Goal: Transaction & Acquisition: Purchase product/service

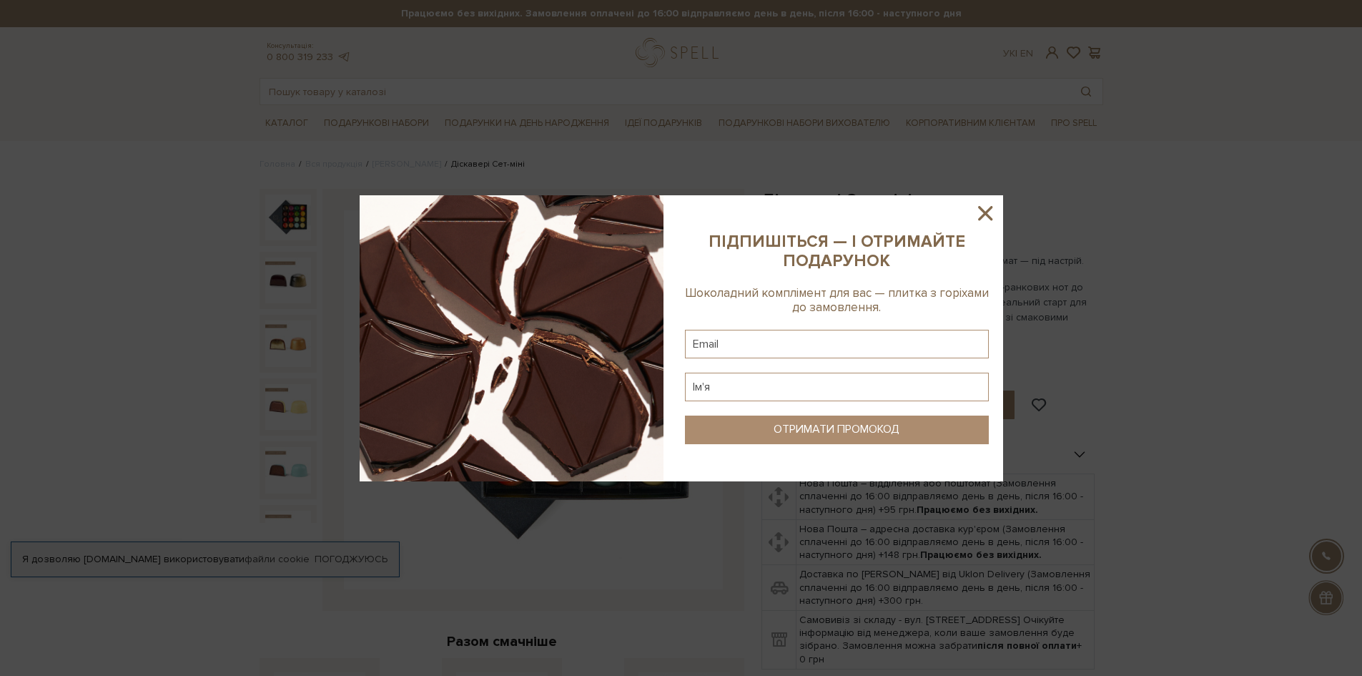
click at [987, 214] on icon at bounding box center [985, 213] width 14 height 14
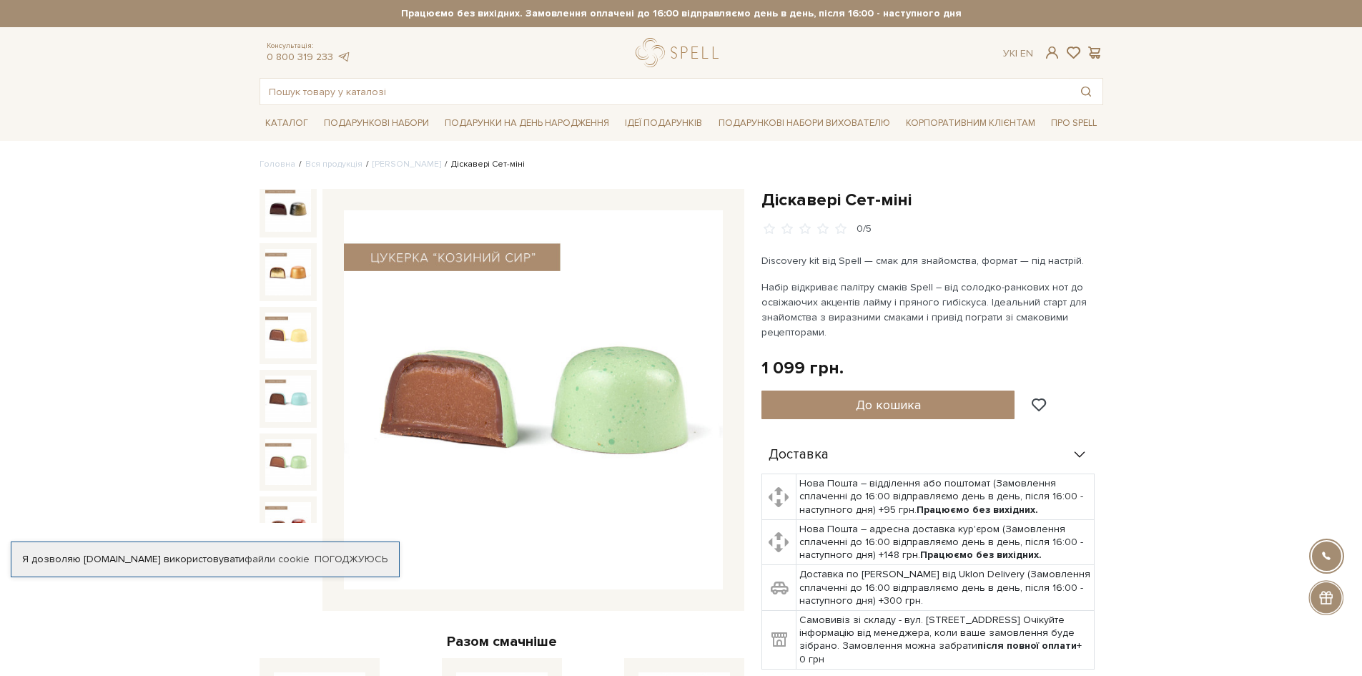
scroll to position [143, 0]
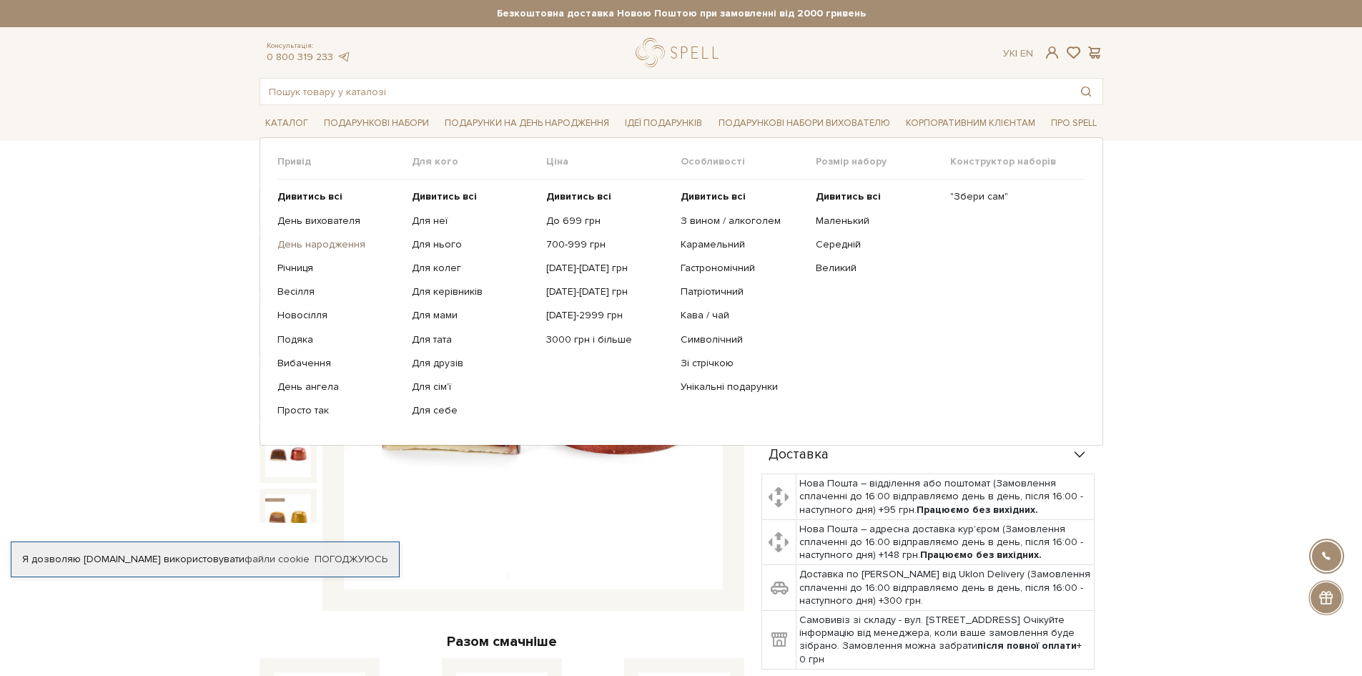
click at [346, 242] on link "День народження" at bounding box center [339, 244] width 124 height 13
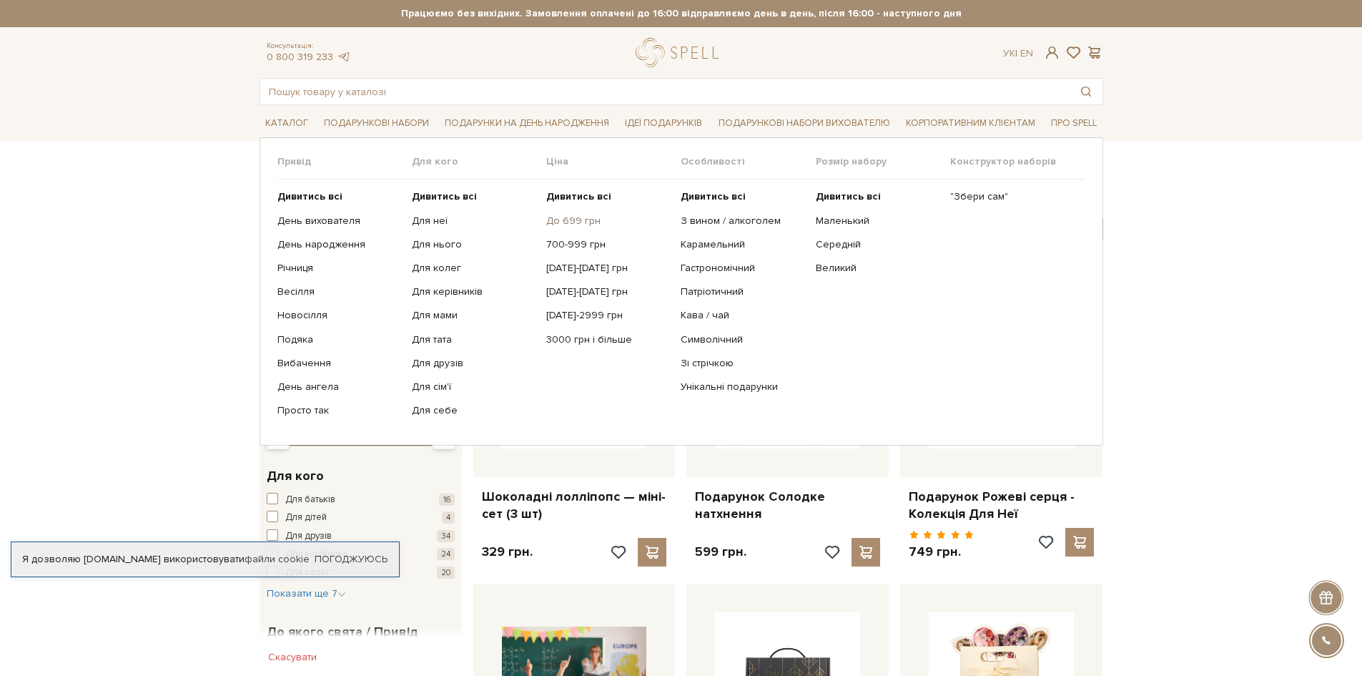
click at [577, 220] on link "До 699 грн" at bounding box center [608, 220] width 124 height 13
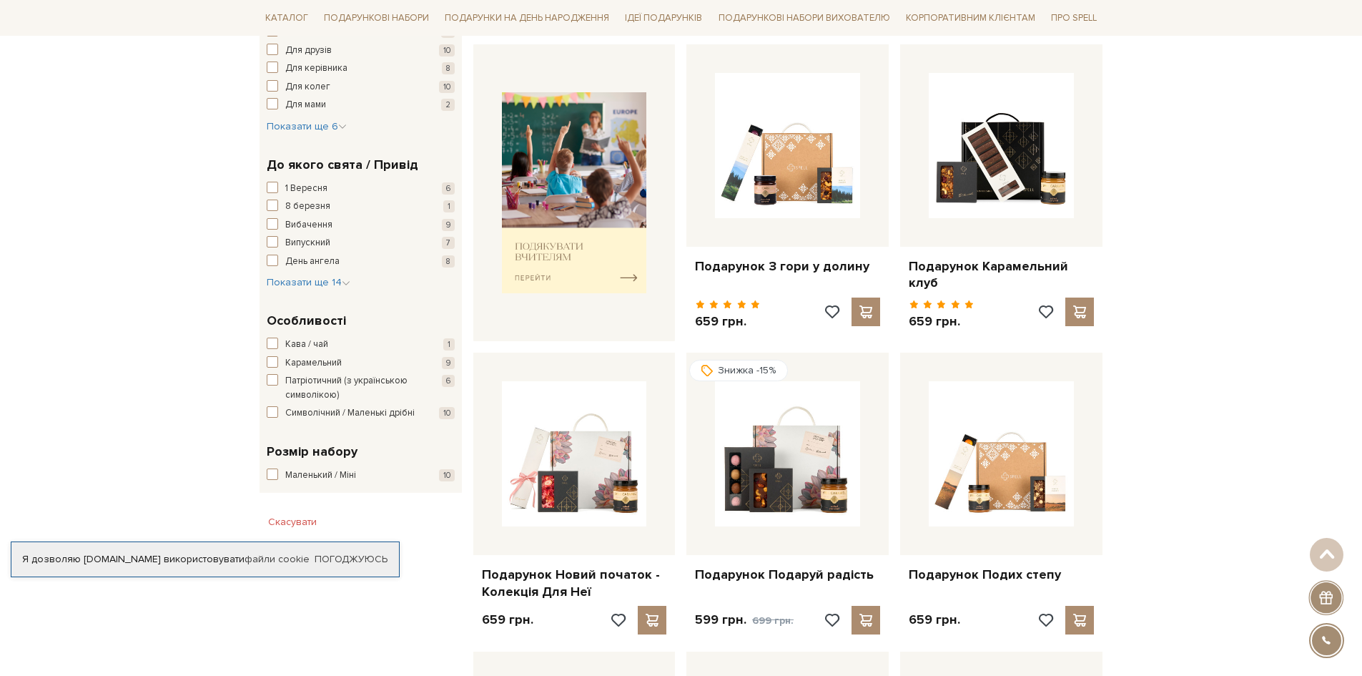
scroll to position [572, 0]
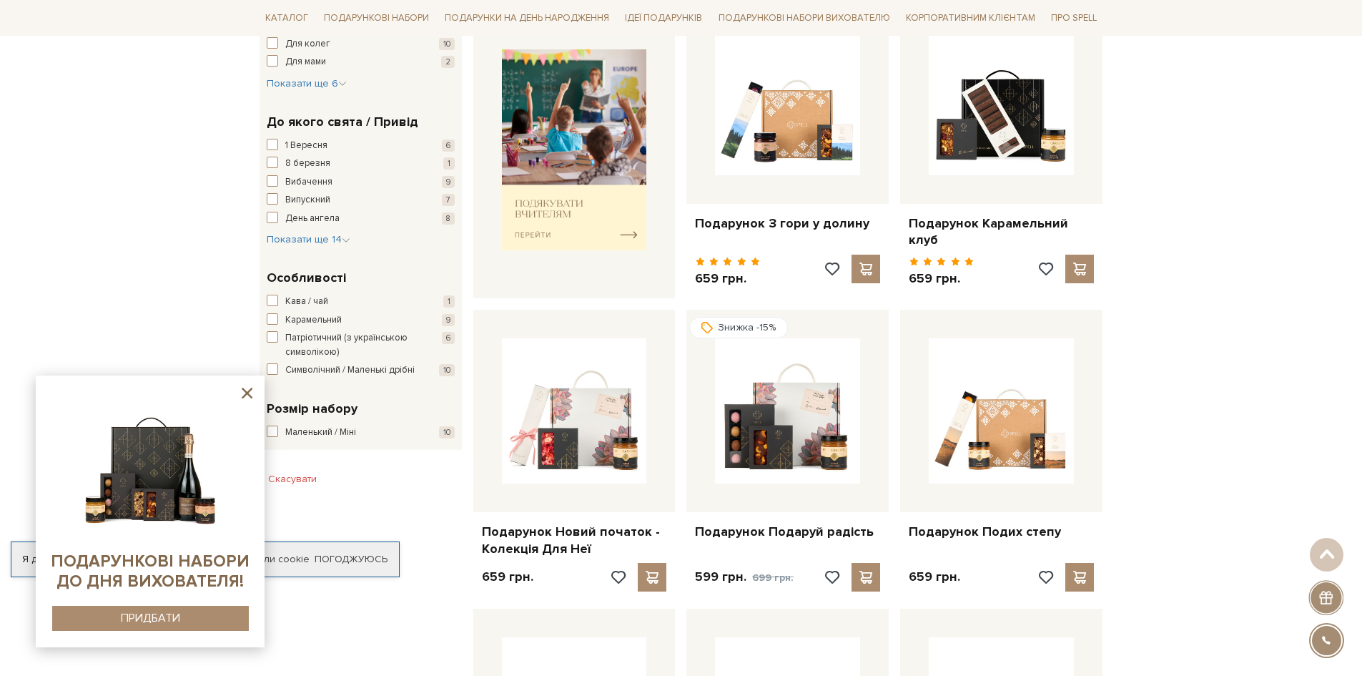
click at [250, 396] on icon at bounding box center [247, 393] width 11 height 11
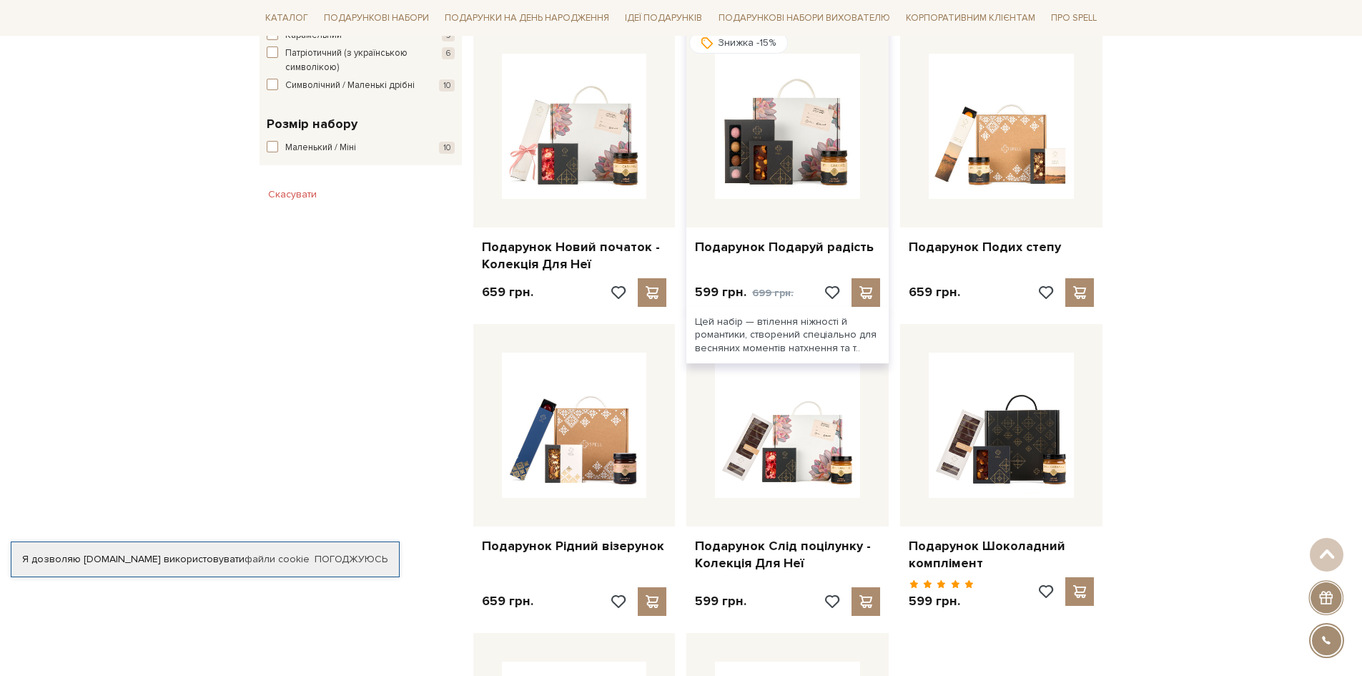
scroll to position [858, 0]
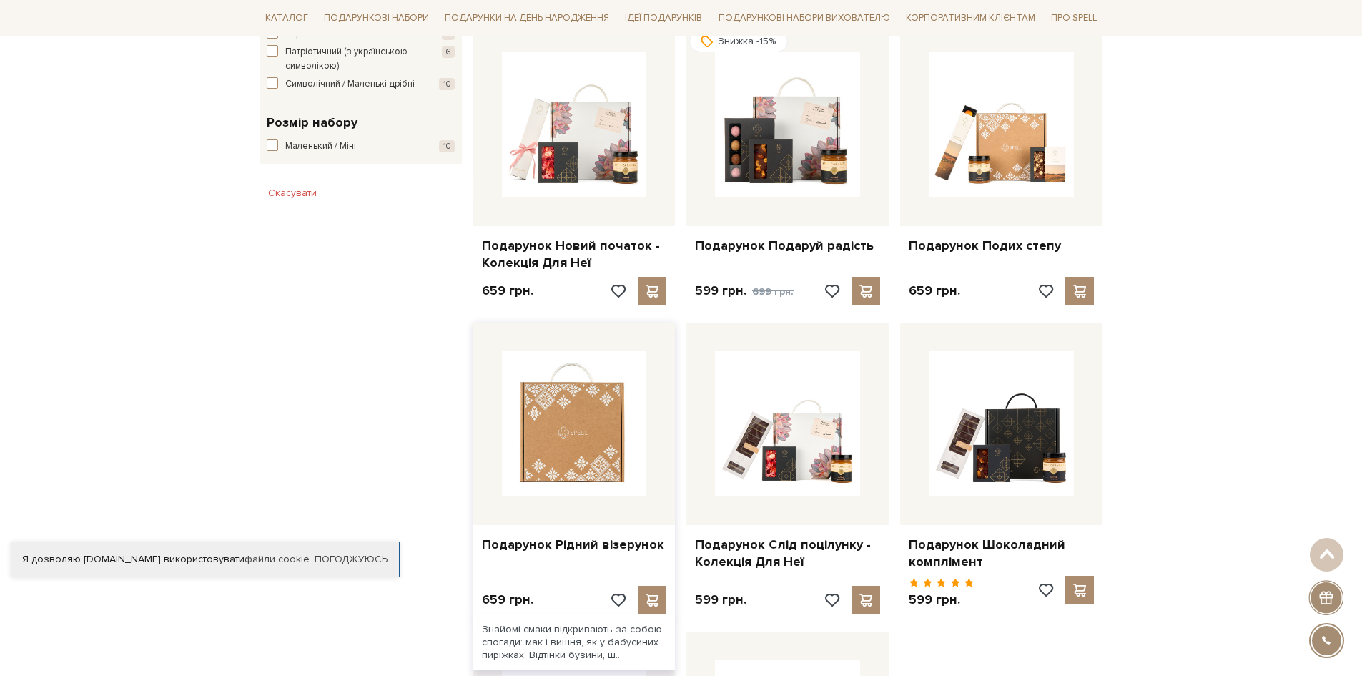
click at [538, 432] on img at bounding box center [574, 423] width 145 height 145
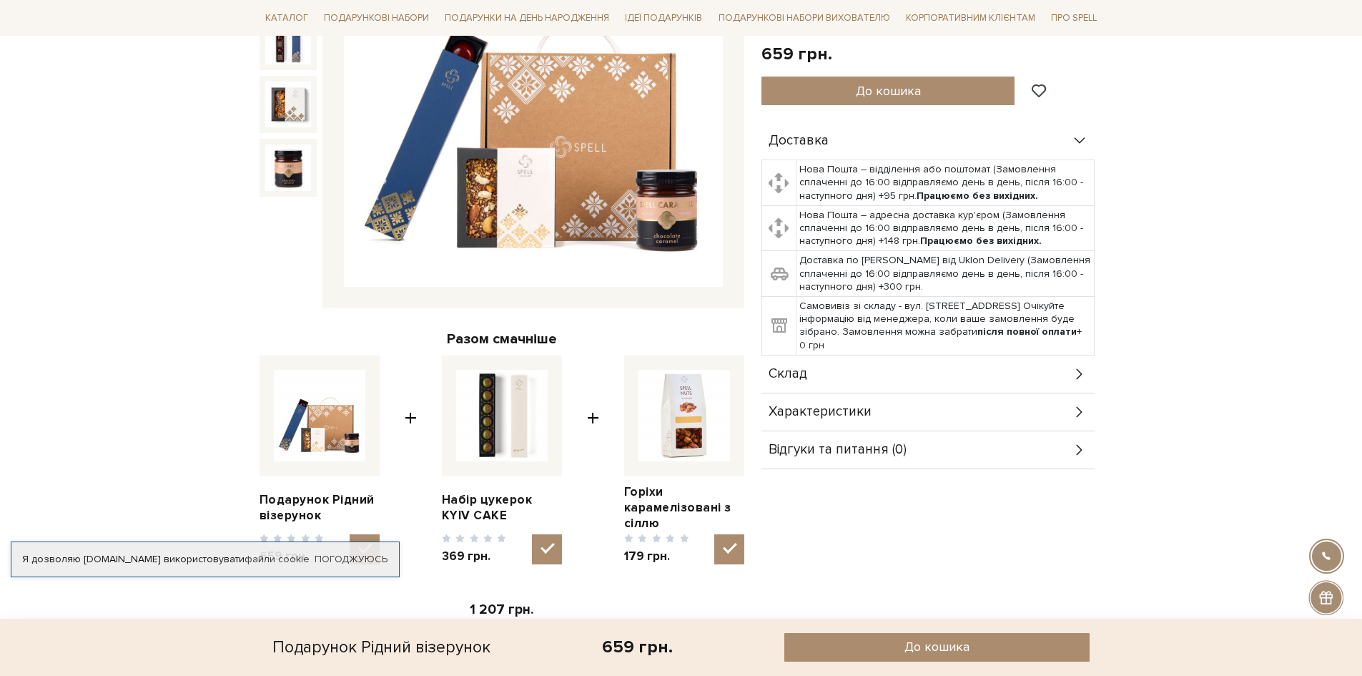
scroll to position [71, 0]
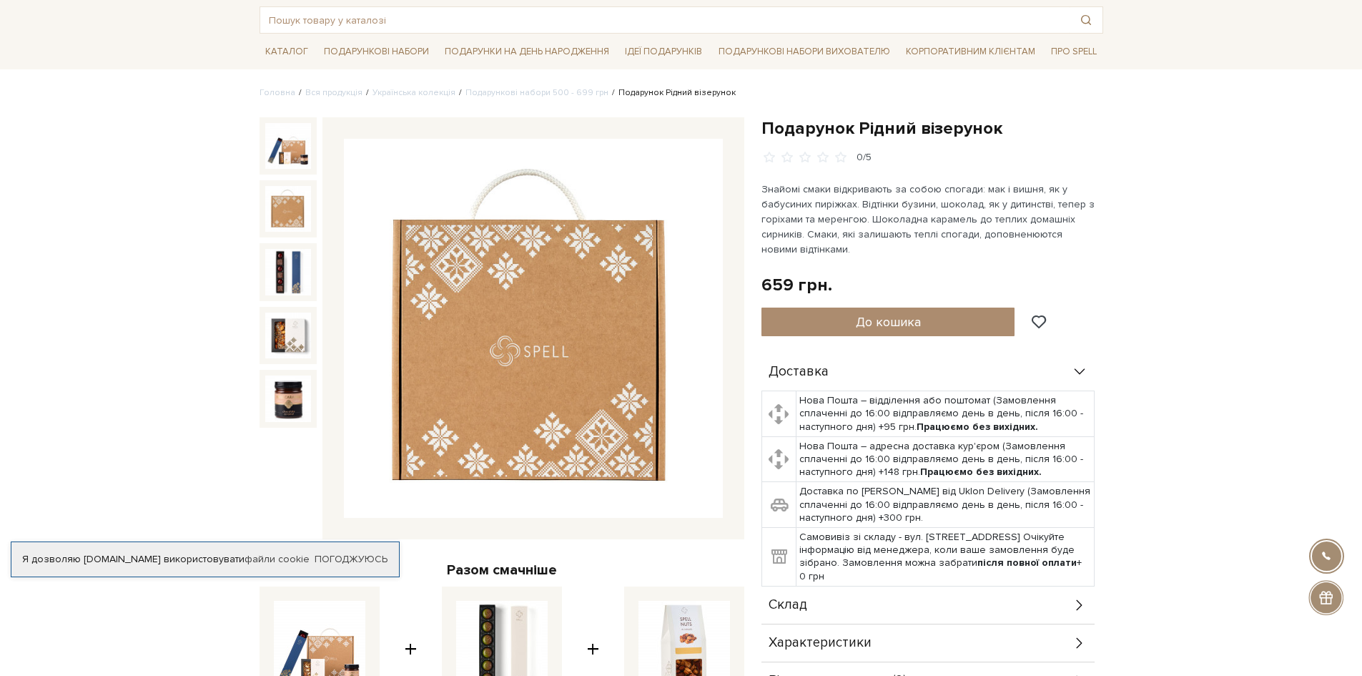
click at [292, 207] on img at bounding box center [288, 209] width 46 height 46
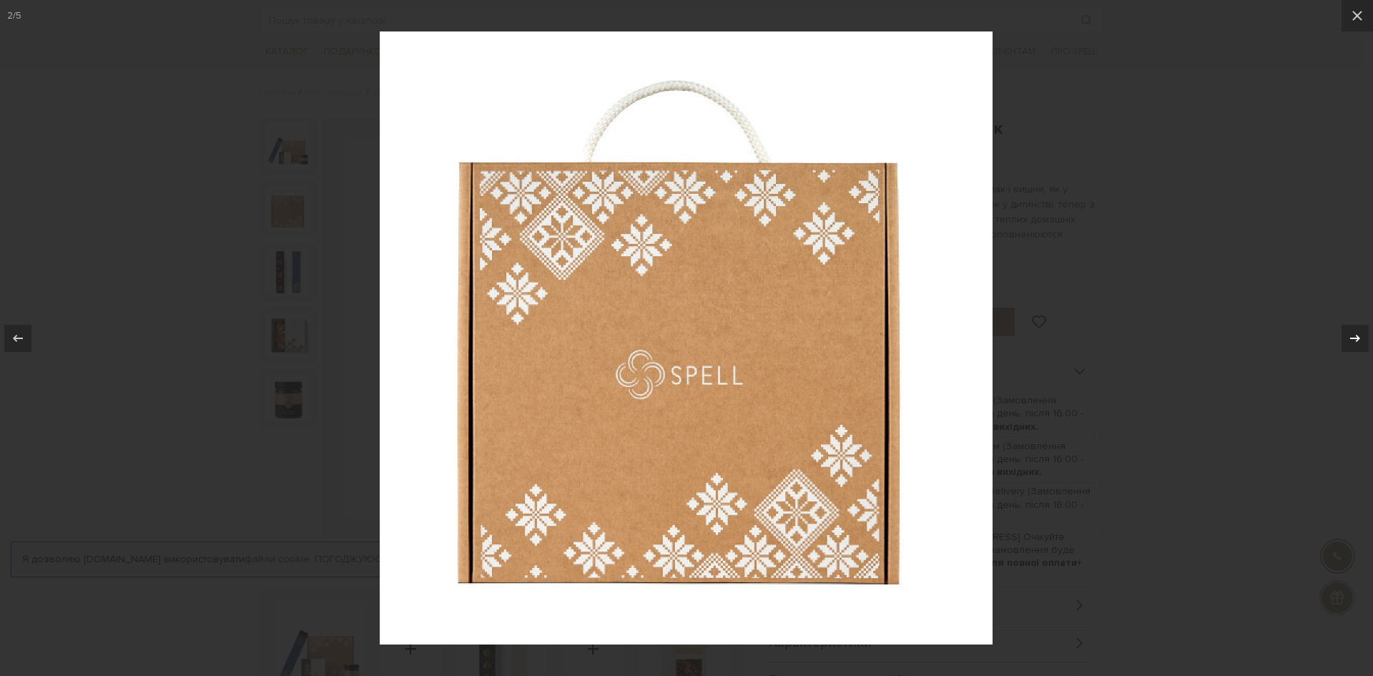
click at [1340, 332] on button at bounding box center [1348, 337] width 50 height 71
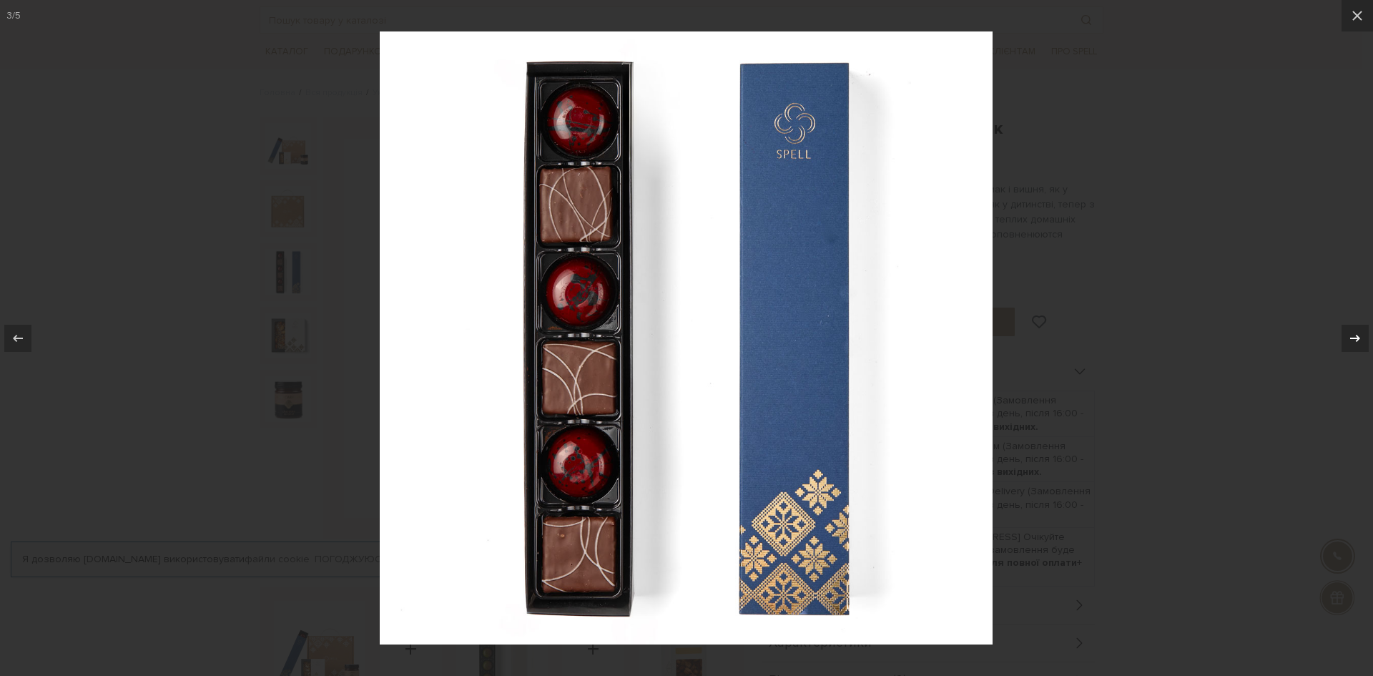
click at [1343, 331] on div at bounding box center [1354, 338] width 27 height 27
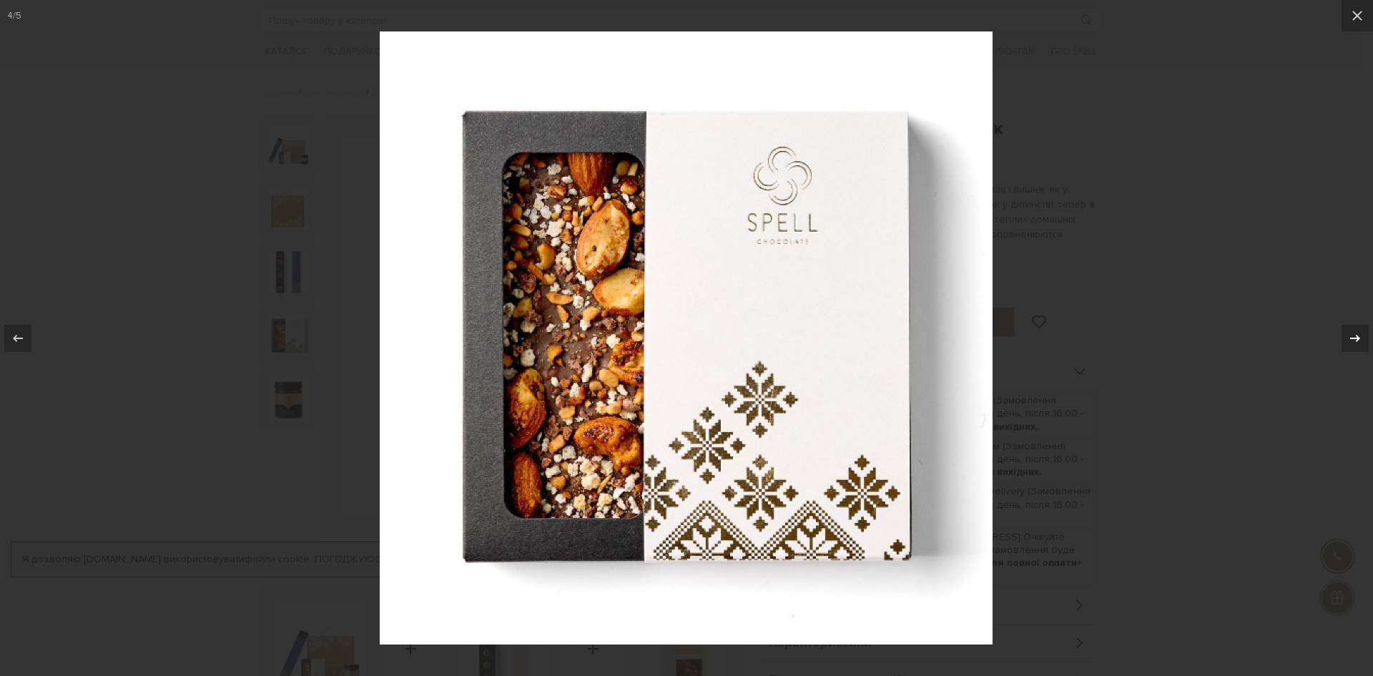
click at [1343, 331] on div at bounding box center [1354, 338] width 27 height 27
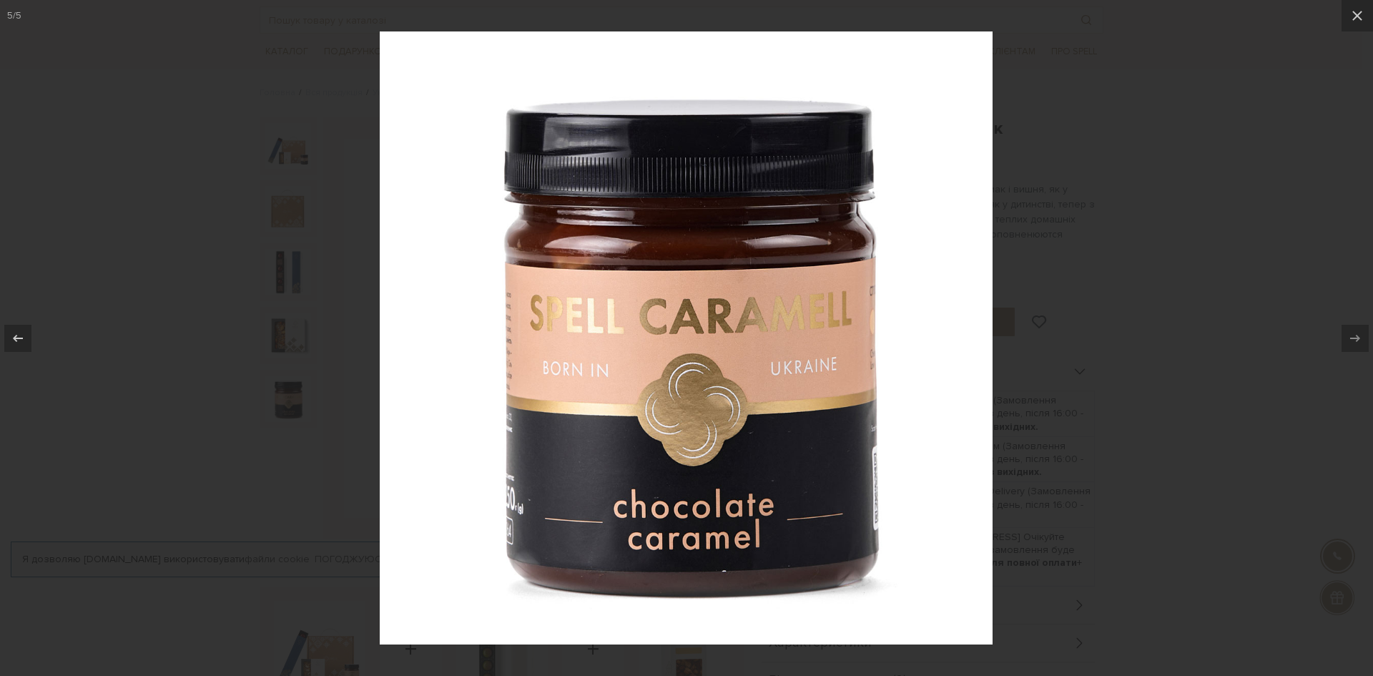
click at [1208, 386] on div at bounding box center [686, 338] width 1373 height 676
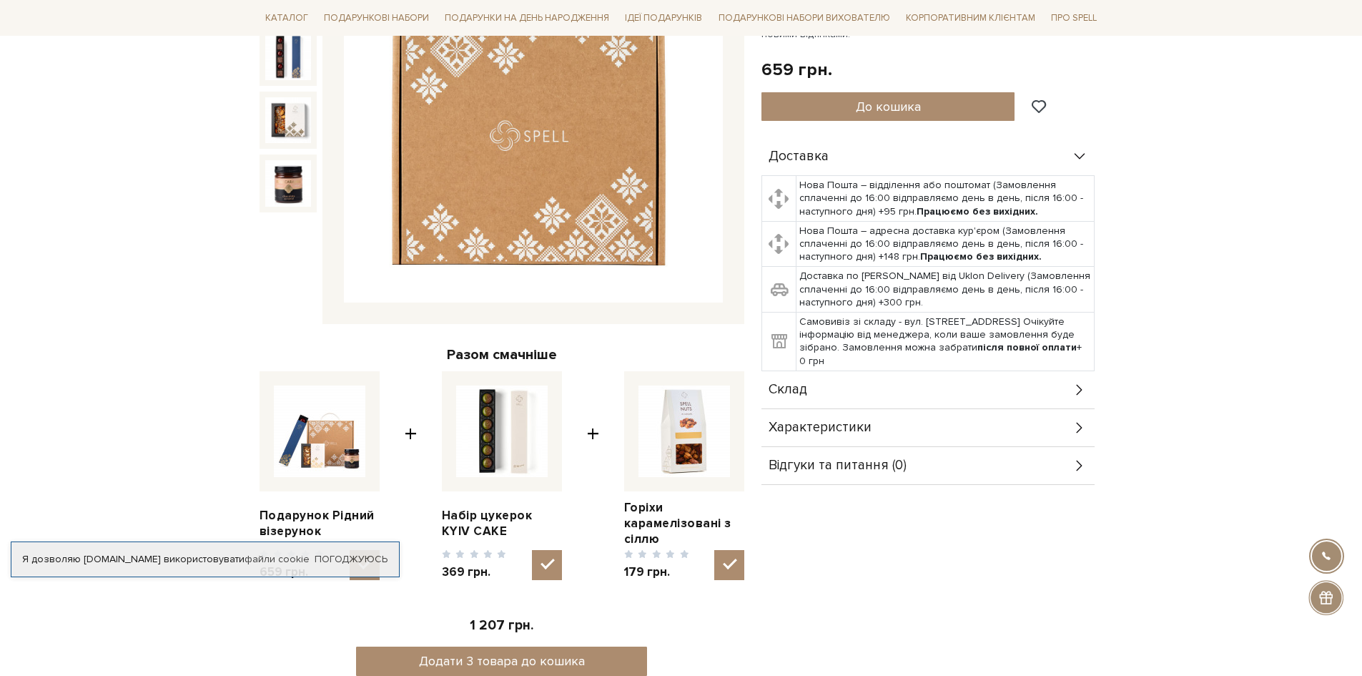
scroll to position [286, 0]
click at [1060, 393] on div "Склад" at bounding box center [927, 390] width 333 height 37
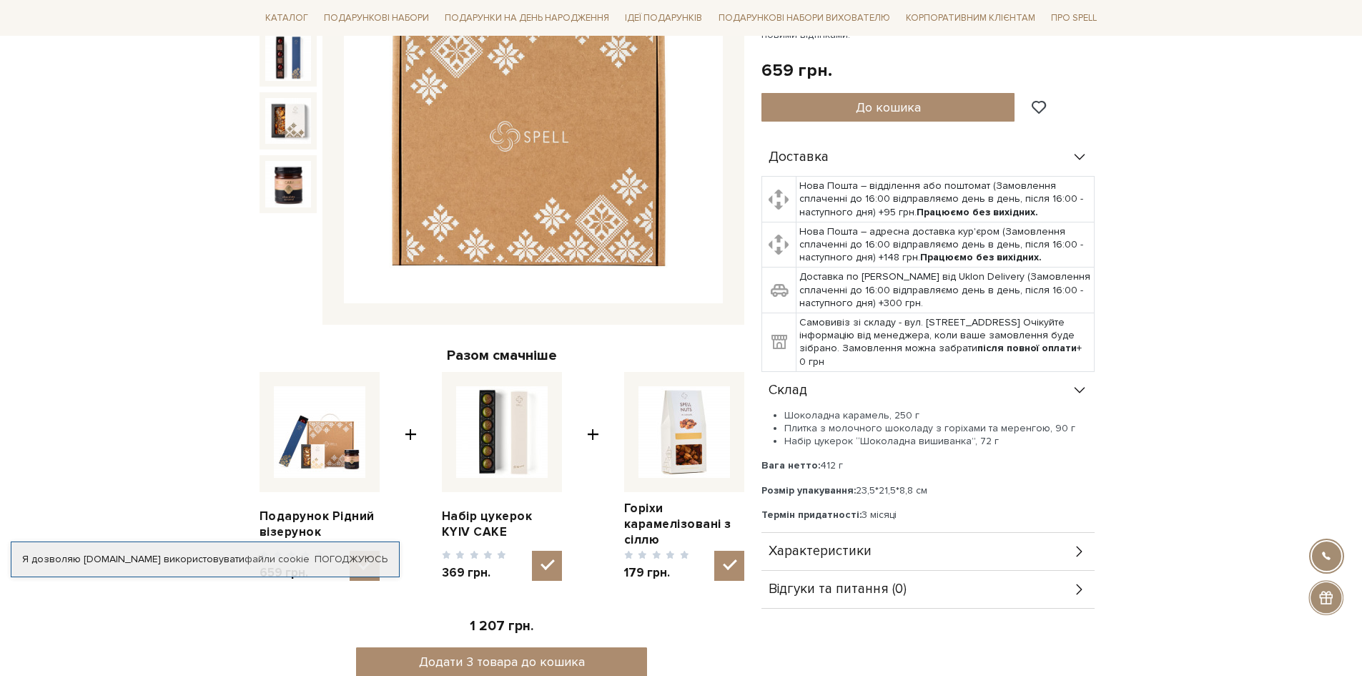
click at [1072, 387] on icon at bounding box center [1080, 391] width 16 height 16
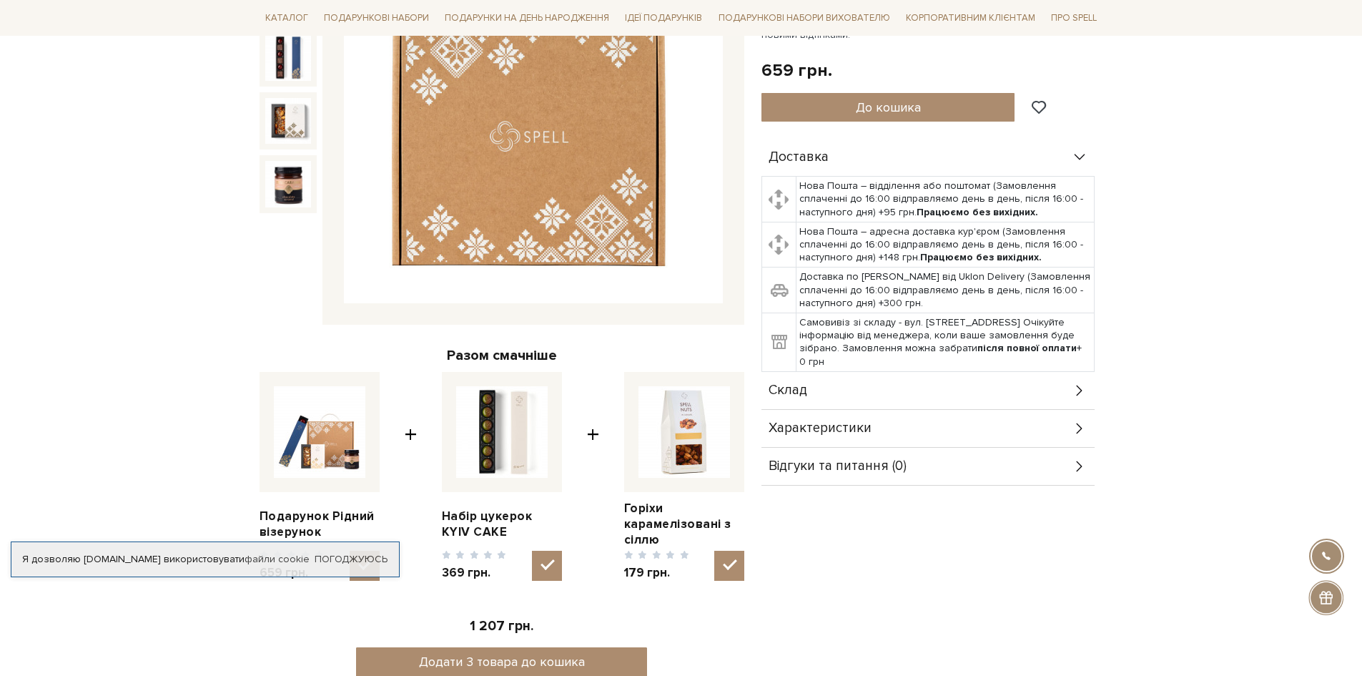
click at [1075, 425] on icon at bounding box center [1080, 428] width 16 height 16
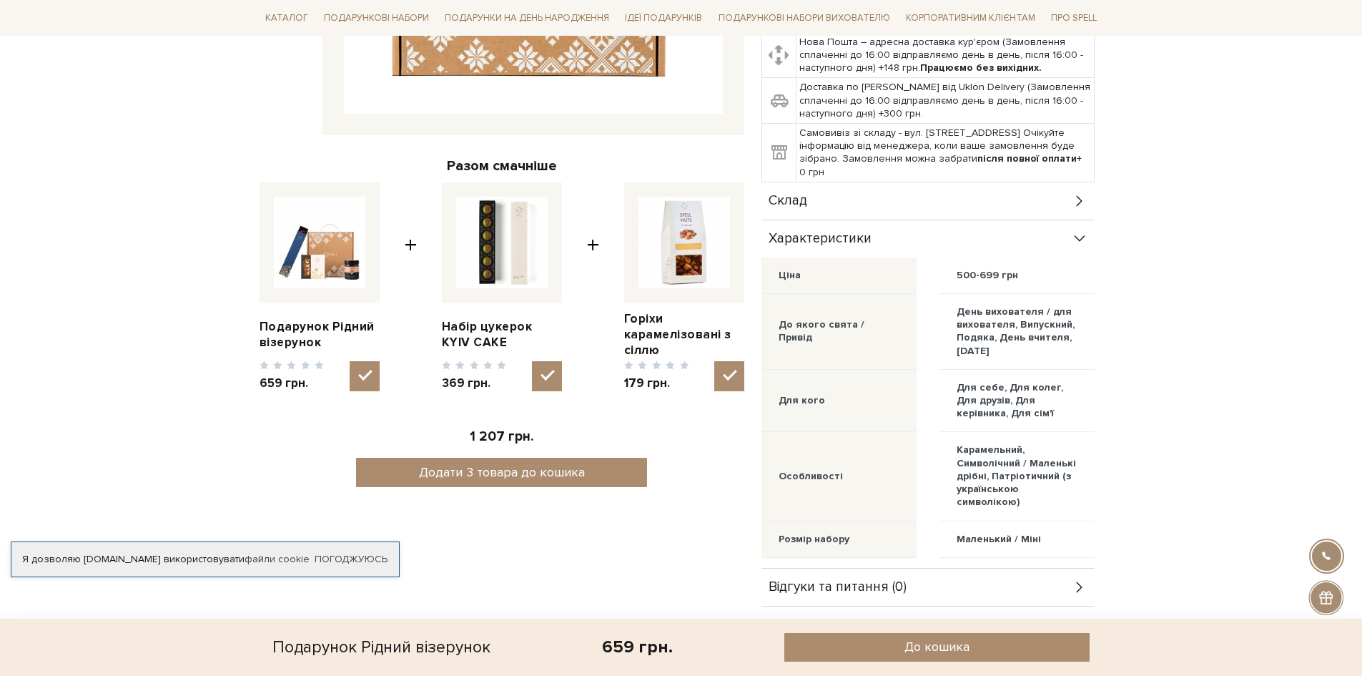
scroll to position [500, 0]
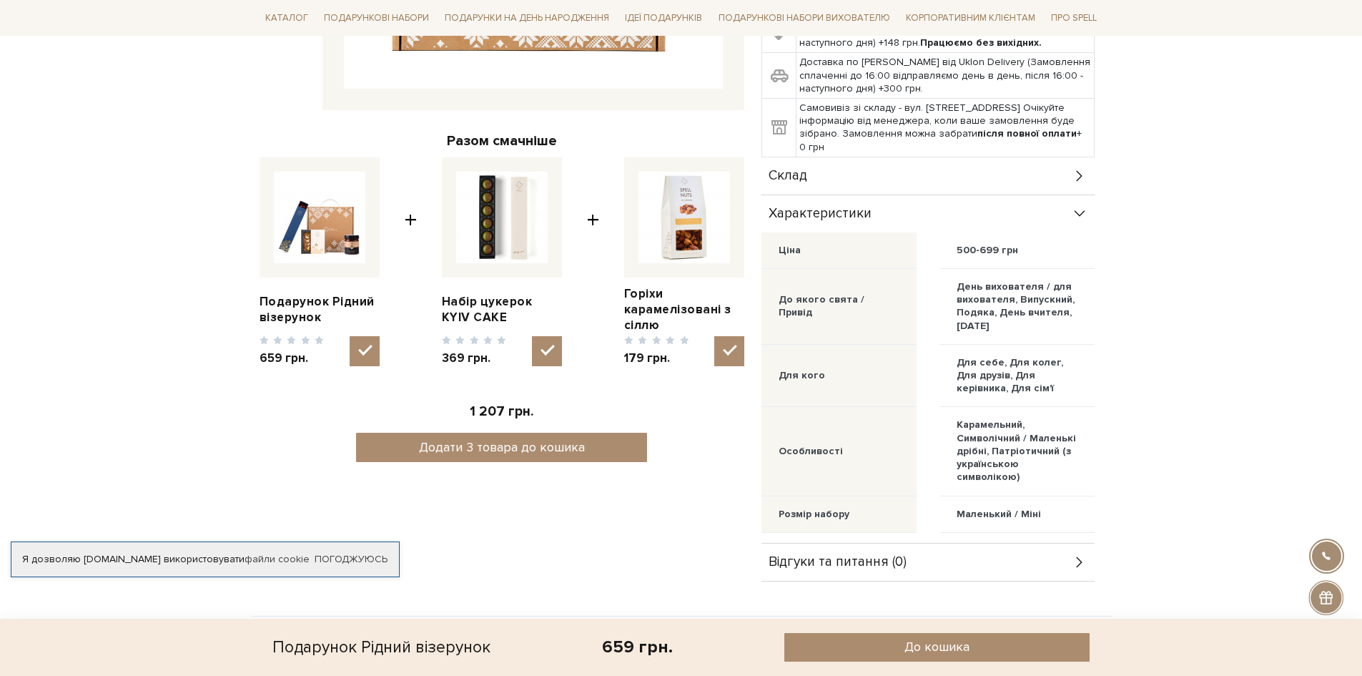
click at [1073, 208] on icon at bounding box center [1080, 214] width 16 height 16
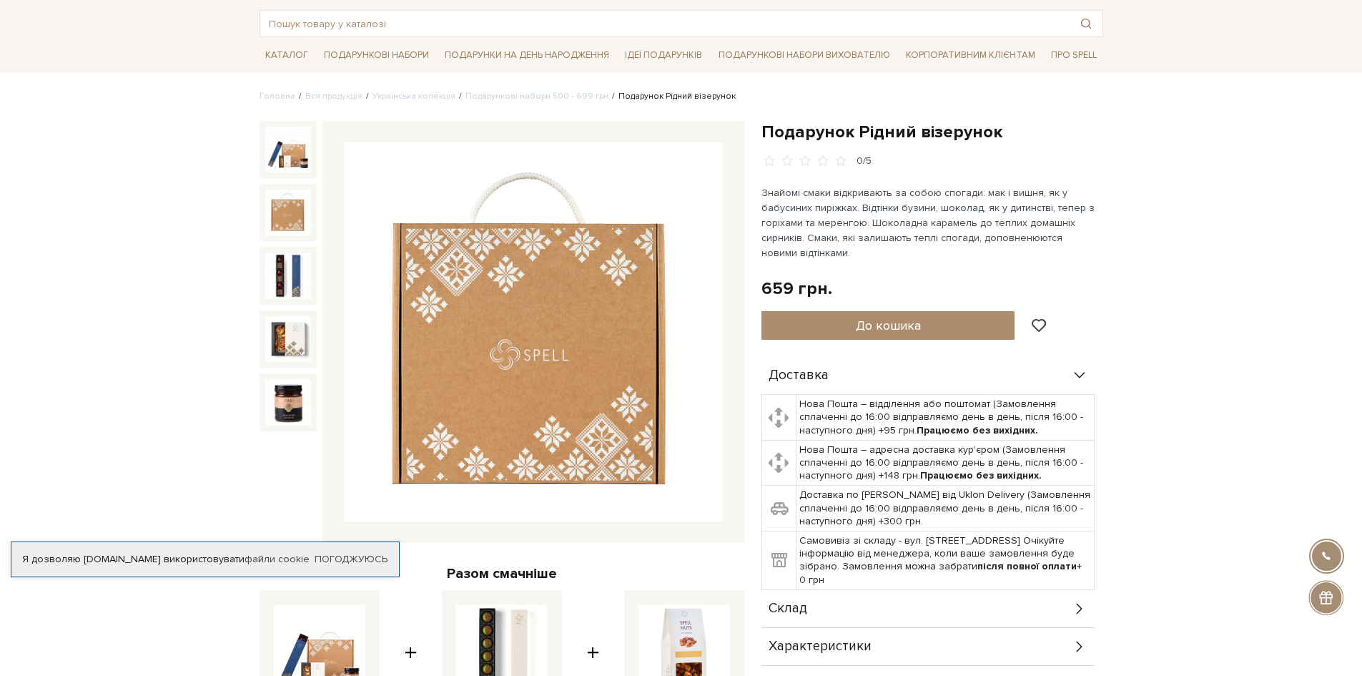
scroll to position [0, 0]
